Goal: Find specific page/section: Find specific page/section

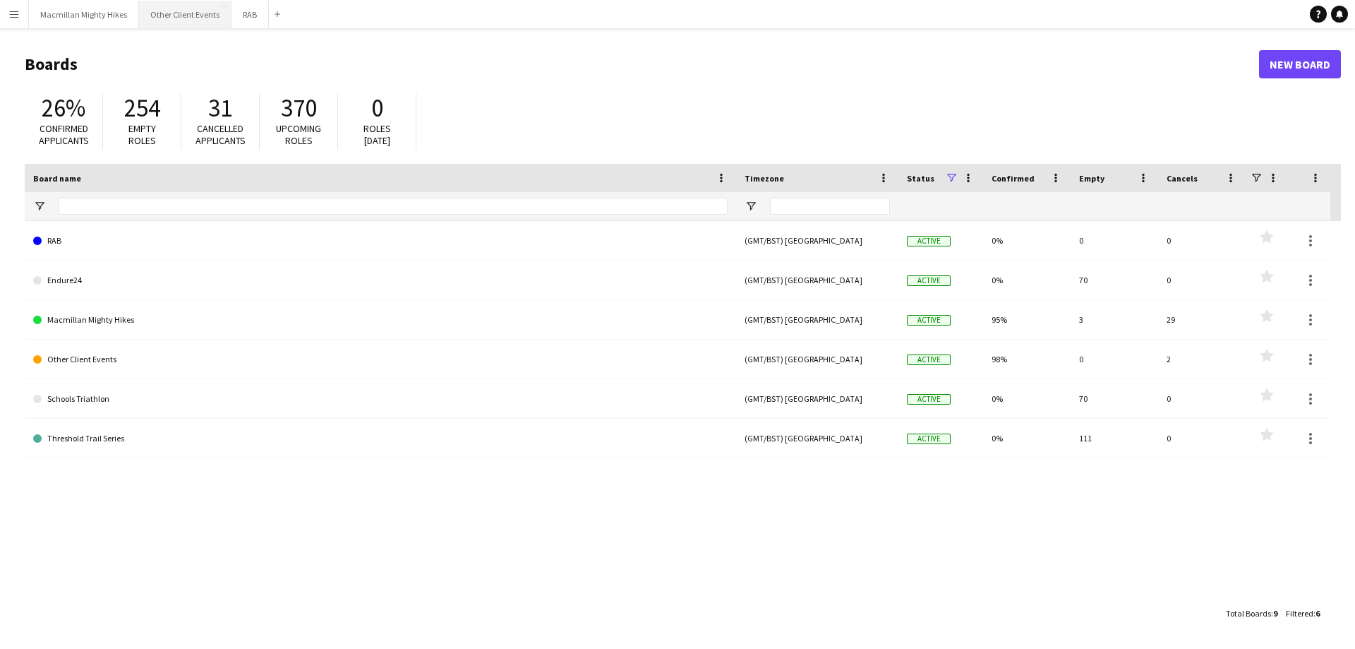
click at [172, 11] on button "Other Client Events Close" at bounding box center [185, 15] width 92 height 28
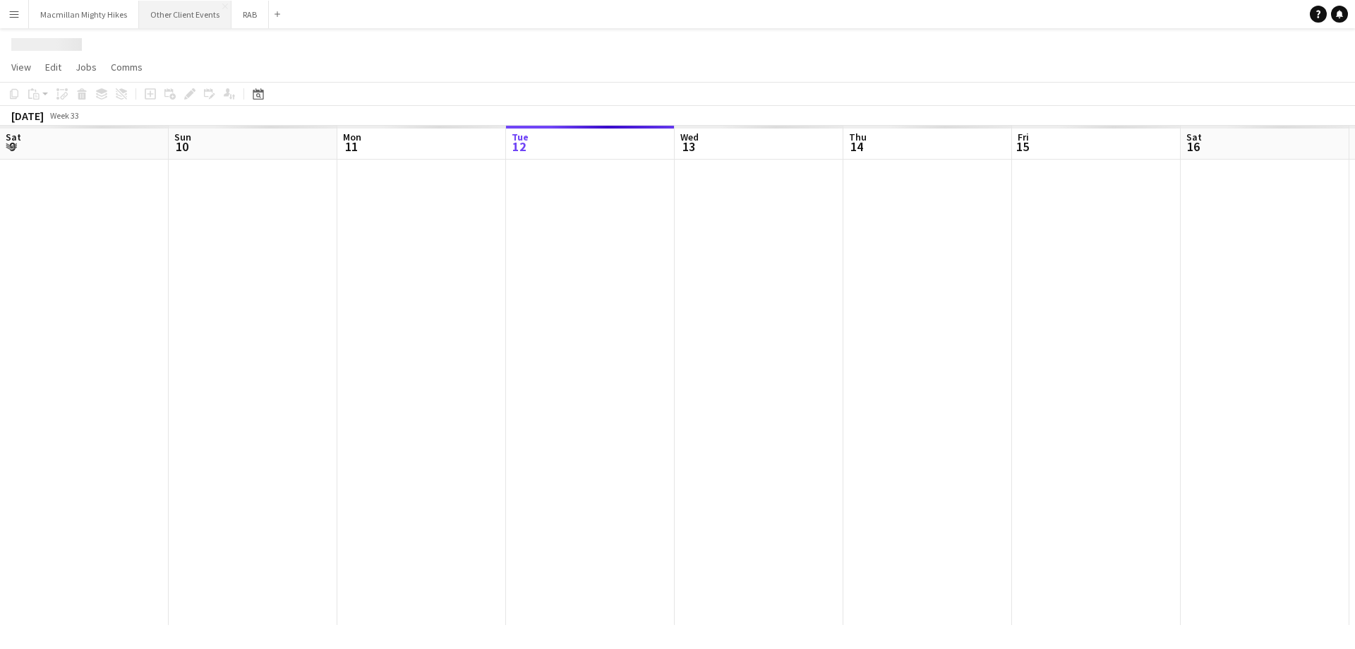
click at [172, 11] on button "Other Client Events Close" at bounding box center [185, 15] width 92 height 28
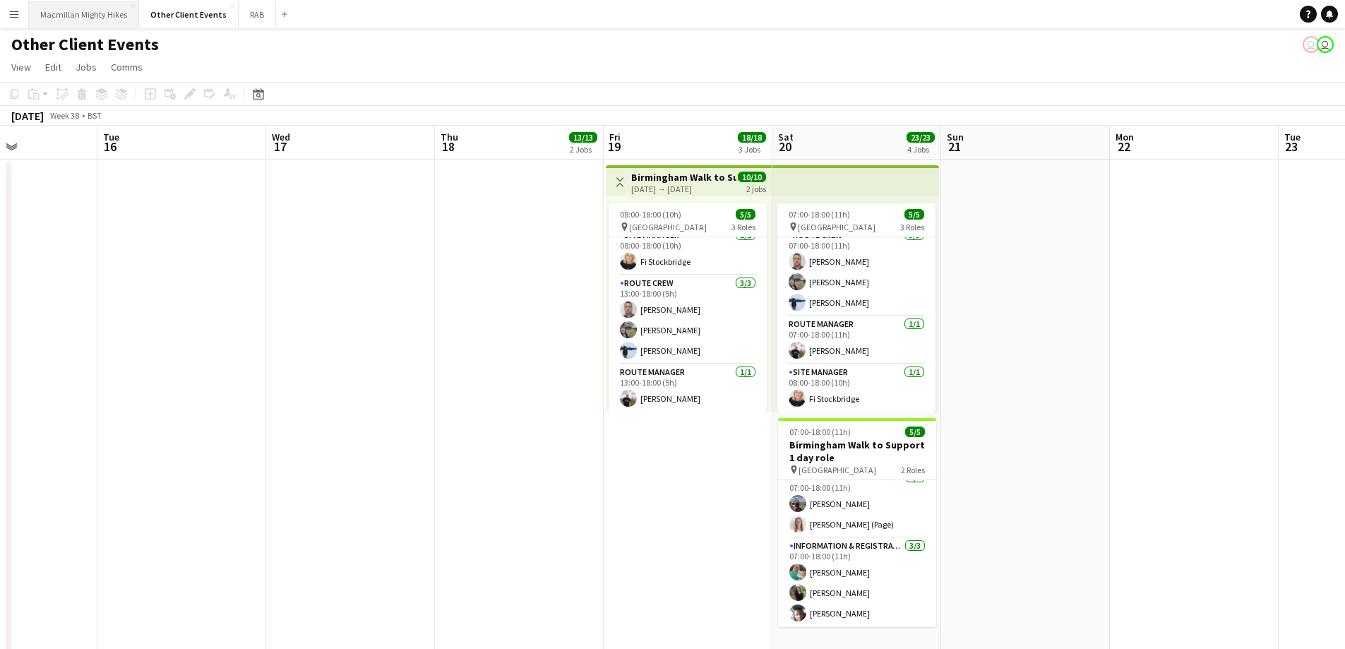
click at [44, 3] on button "Macmillan Mighty Hikes Close" at bounding box center [84, 15] width 110 height 28
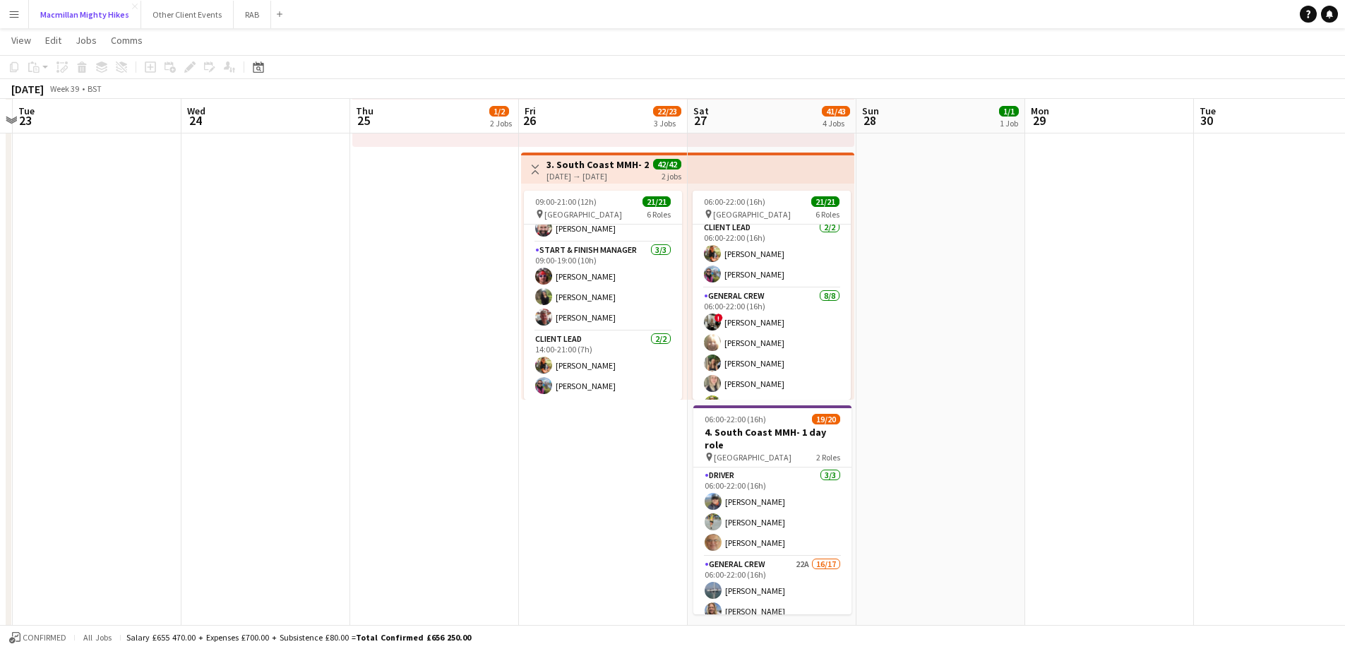
scroll to position [517, 0]
